Goal: Book appointment/travel/reservation

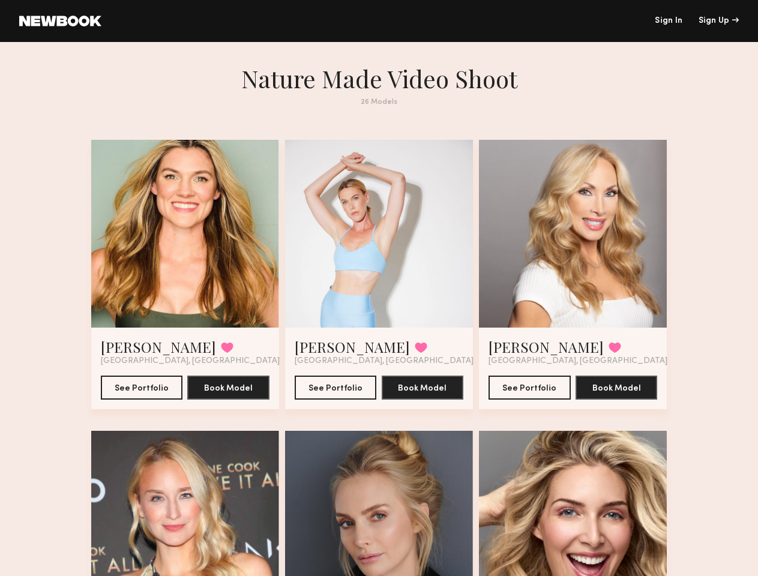
click at [719, 21] on div "Sign Up" at bounding box center [719, 21] width 40 height 8
click at [172, 241] on div at bounding box center [185, 234] width 188 height 188
click at [221, 353] on button at bounding box center [227, 347] width 13 height 11
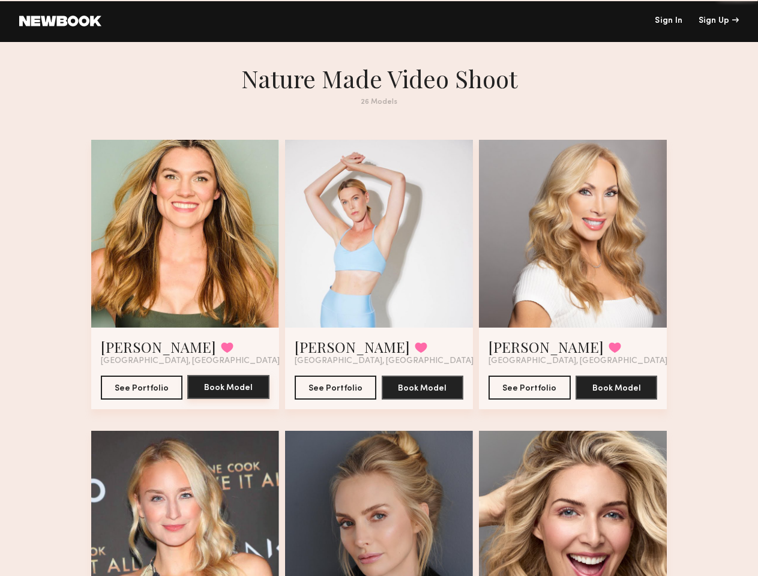
click at [219, 399] on button "Book Model" at bounding box center [228, 387] width 82 height 24
click at [379, 241] on div at bounding box center [379, 234] width 188 height 188
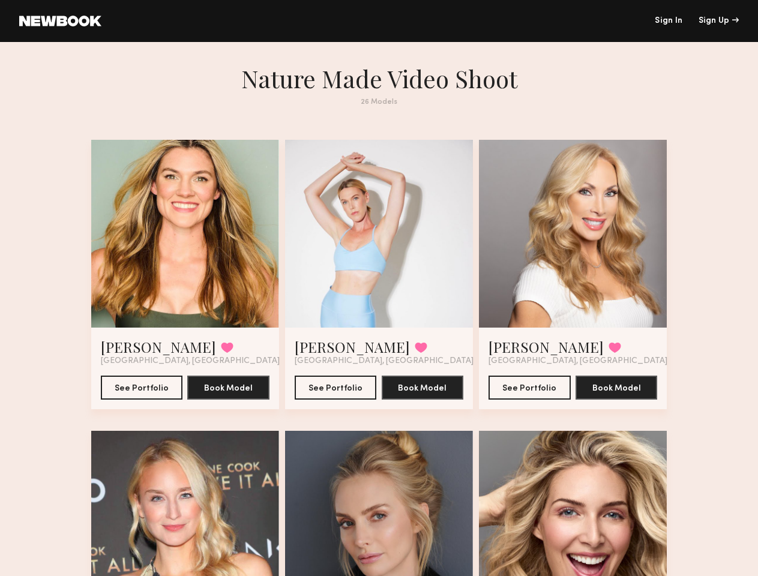
click at [415, 353] on button at bounding box center [421, 347] width 13 height 11
click at [426, 399] on button "Book Model" at bounding box center [423, 387] width 82 height 24
click at [586, 241] on div at bounding box center [573, 234] width 188 height 188
click at [609, 353] on button at bounding box center [615, 347] width 13 height 11
click at [632, 399] on button "Book Model" at bounding box center [617, 387] width 82 height 24
